Goal: Task Accomplishment & Management: Manage account settings

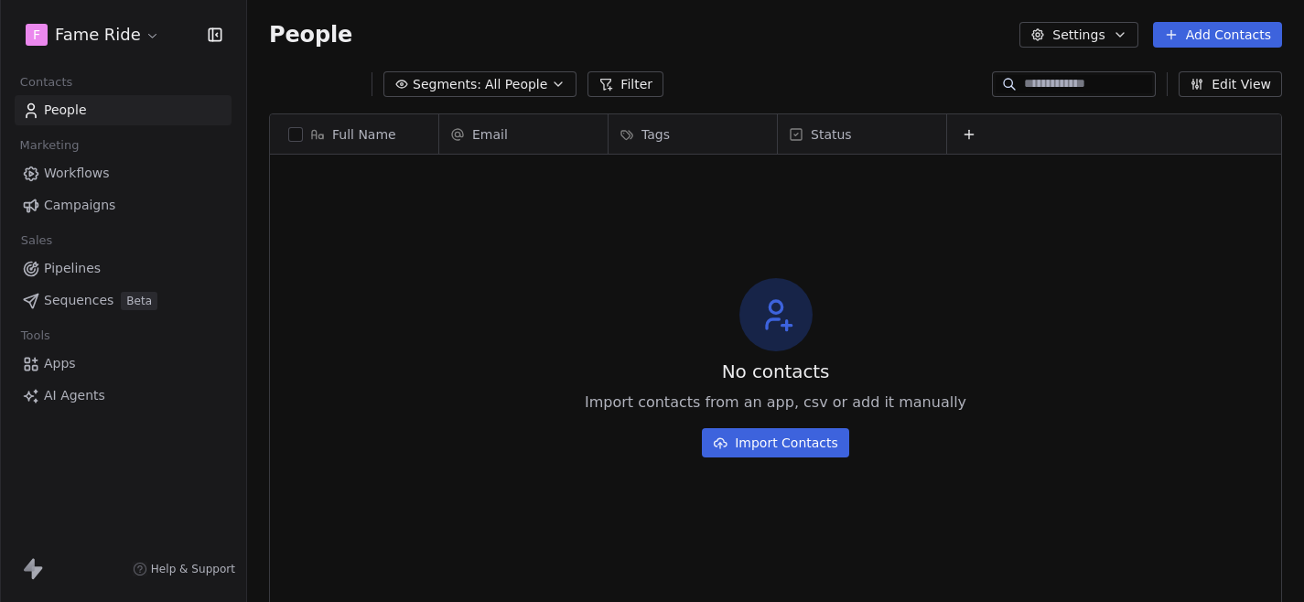
scroll to position [530, 1057]
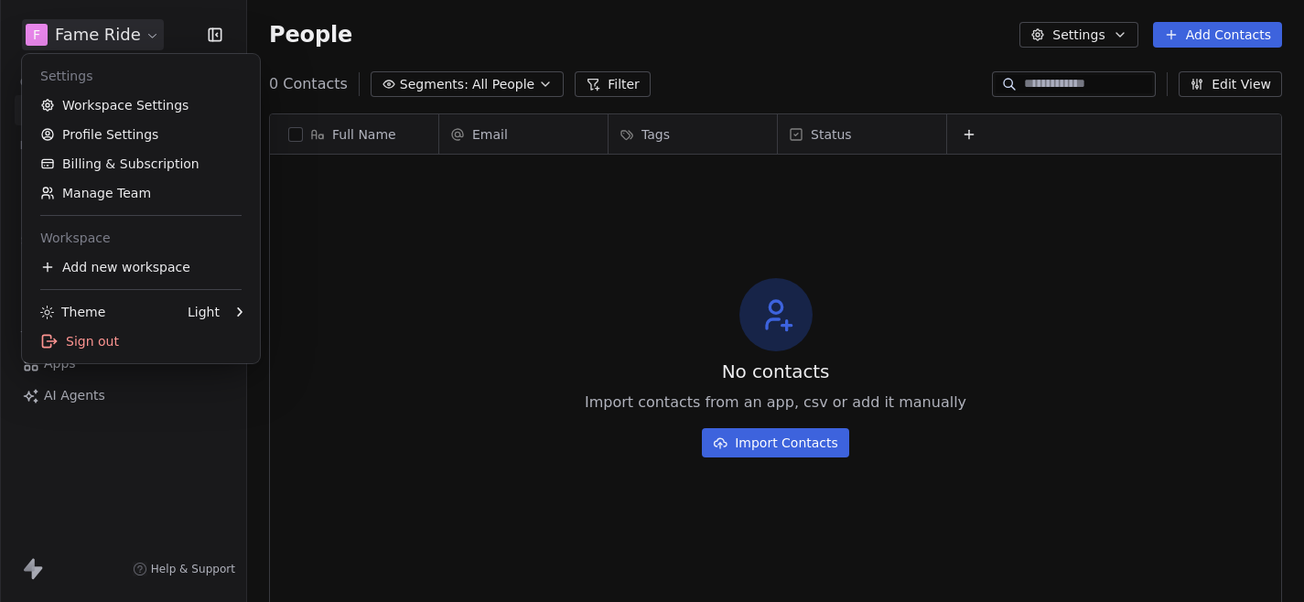
click at [81, 49] on html "F Fame Ride Contacts People Marketing Workflows Campaigns Sales Pipelines Seque…" at bounding box center [652, 301] width 1304 height 602
click at [107, 157] on link "Billing & Subscription" at bounding box center [140, 163] width 223 height 29
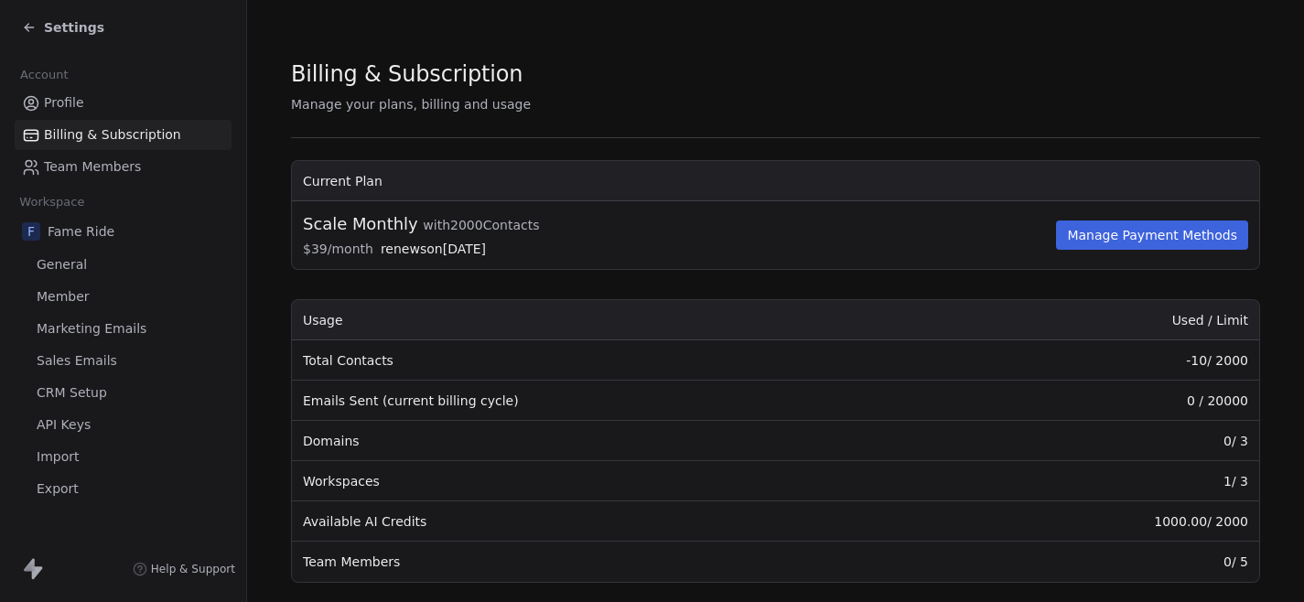
click at [82, 269] on span "General" at bounding box center [62, 264] width 50 height 19
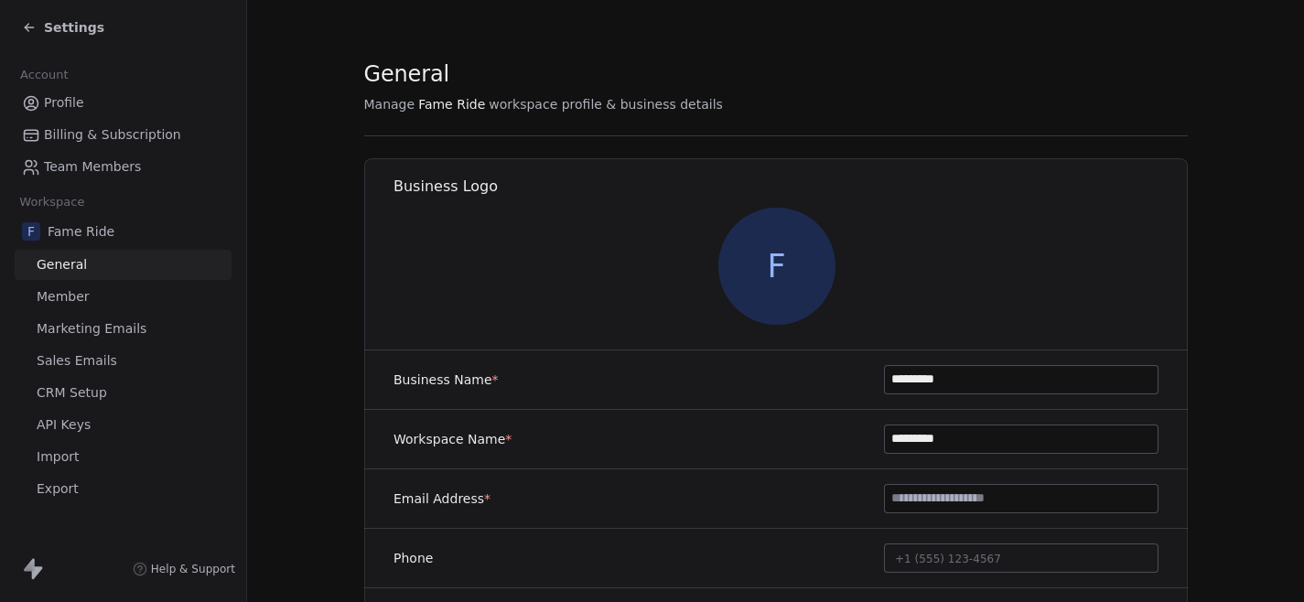
click at [84, 331] on span "Marketing Emails" at bounding box center [92, 328] width 110 height 19
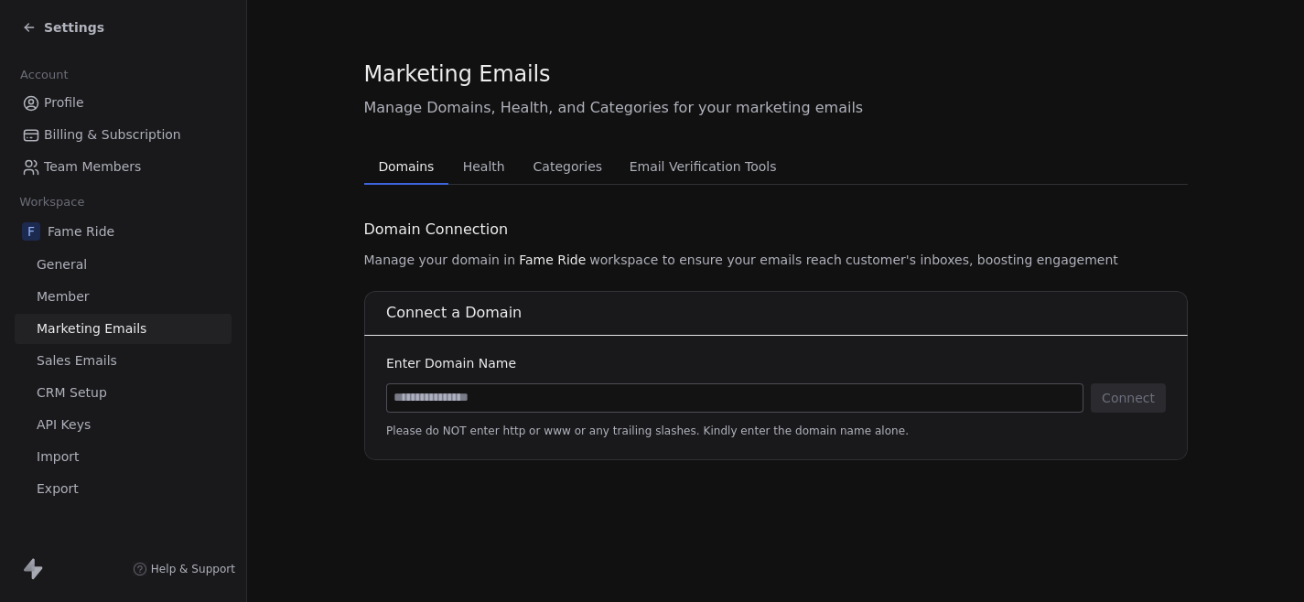
click at [525, 394] on input at bounding box center [735, 397] width 696 height 27
click at [482, 402] on input at bounding box center [735, 397] width 696 height 27
type input "**********"
click at [1127, 398] on button "Connect" at bounding box center [1128, 398] width 75 height 29
